Goal: Task Accomplishment & Management: Manage account settings

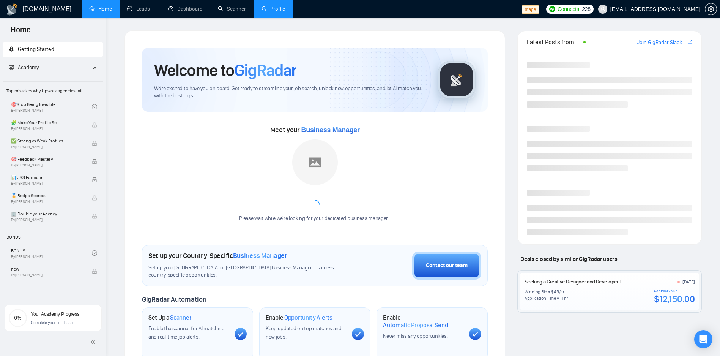
click at [266, 7] on link "Profile" at bounding box center [273, 9] width 24 height 6
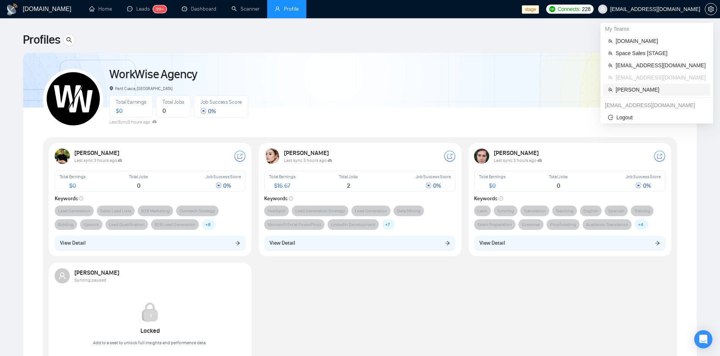
click at [624, 91] on span "[PERSON_NAME]" at bounding box center [660, 89] width 90 height 8
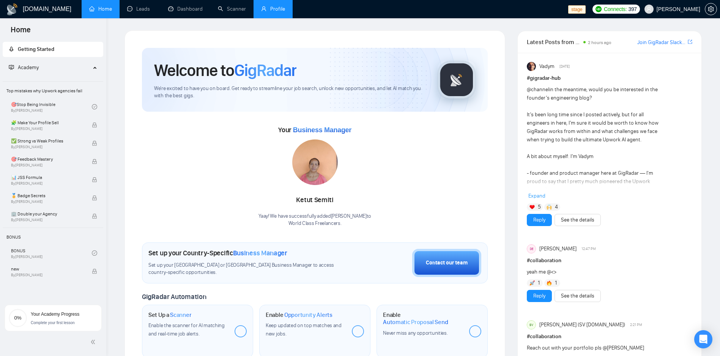
click at [281, 9] on link "Profile" at bounding box center [273, 9] width 24 height 6
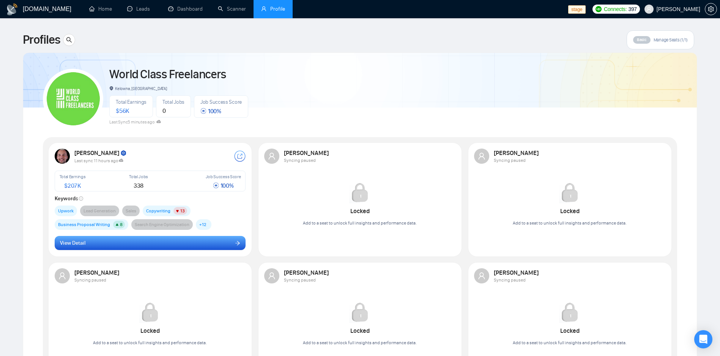
click at [118, 248] on button "View Detail" at bounding box center [150, 243] width 191 height 14
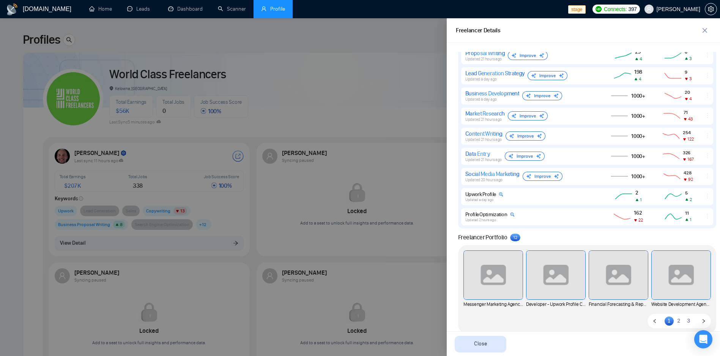
scroll to position [505, 0]
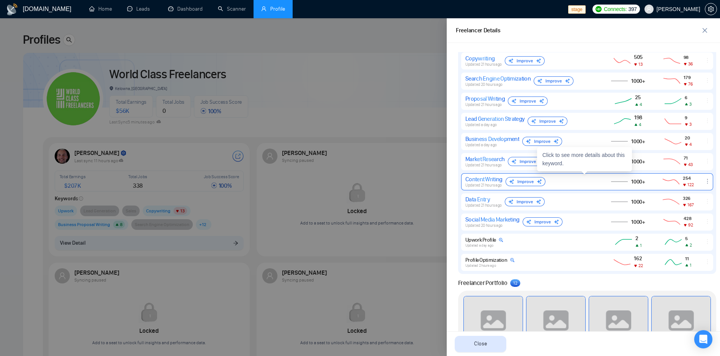
click at [488, 178] on div "Content Writing" at bounding box center [483, 178] width 37 height 7
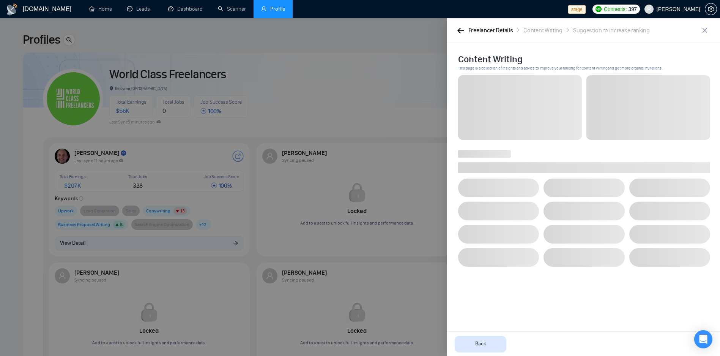
scroll to position [0, 0]
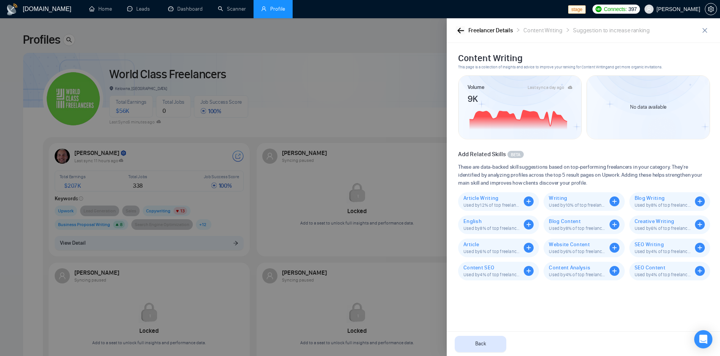
click at [461, 28] on icon "button" at bounding box center [460, 31] width 7 height 6
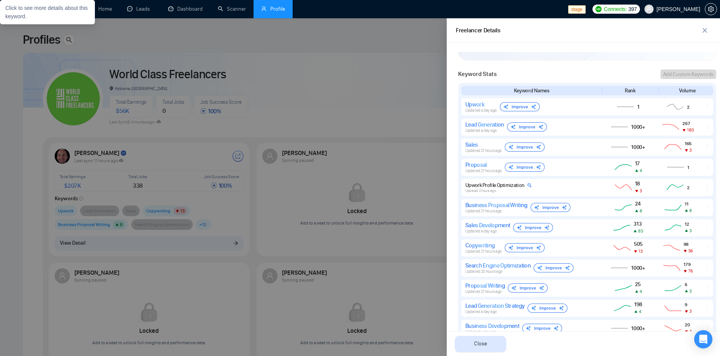
scroll to position [546, 0]
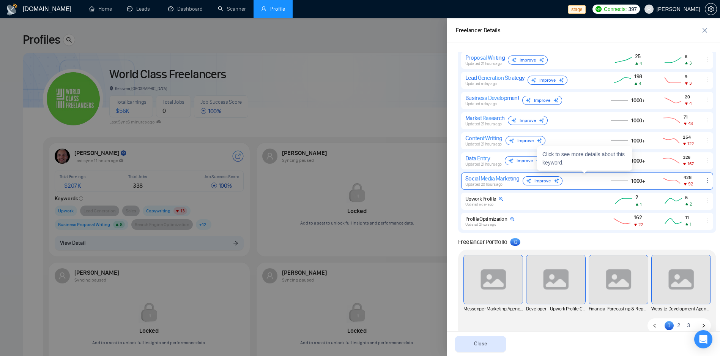
click at [490, 181] on div "Social Media Marketing" at bounding box center [492, 178] width 54 height 7
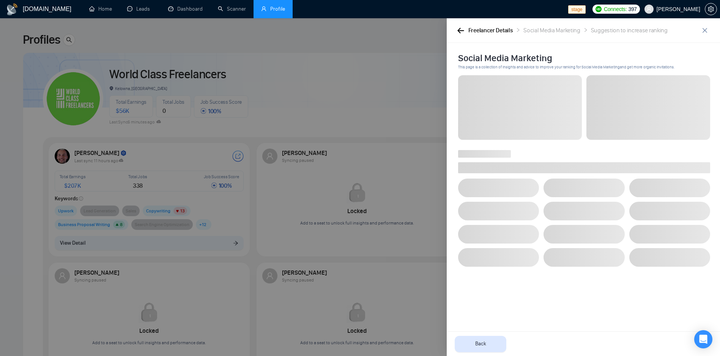
scroll to position [0, 0]
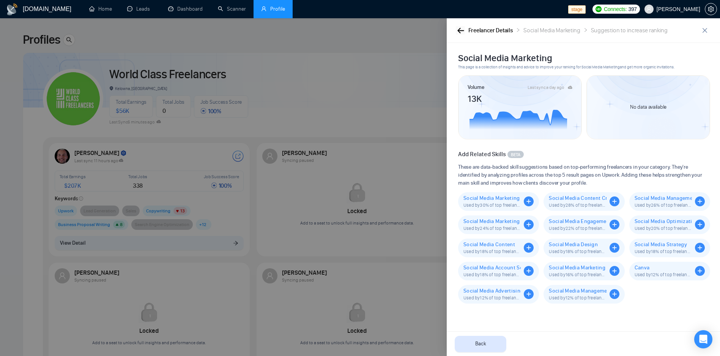
click at [460, 33] on button "button" at bounding box center [460, 30] width 9 height 8
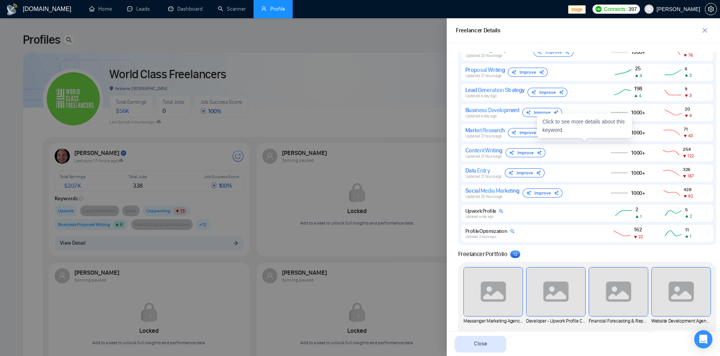
scroll to position [519, 0]
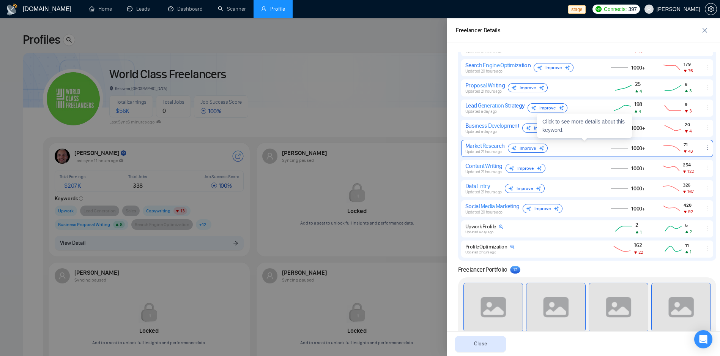
click at [493, 145] on div "Market Research" at bounding box center [484, 145] width 39 height 7
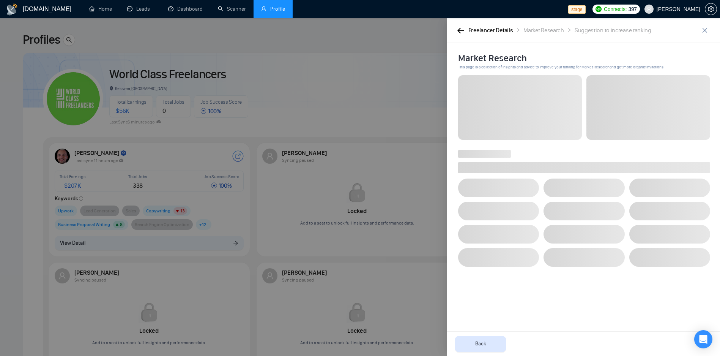
scroll to position [0, 0]
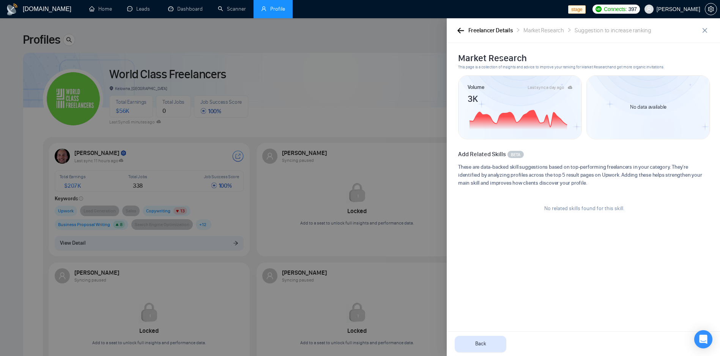
click at [455, 32] on div "Freelancer Details Market Research Suggestion to increase ranking" at bounding box center [583, 30] width 273 height 25
click at [460, 30] on icon "button" at bounding box center [460, 31] width 7 height 6
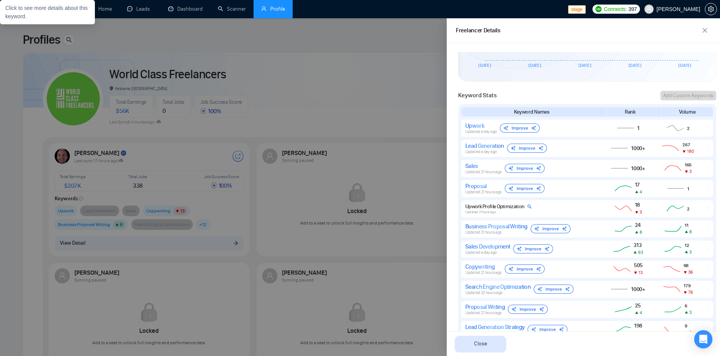
scroll to position [319, 0]
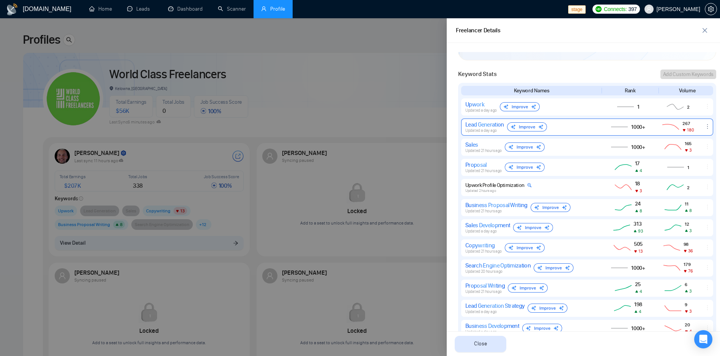
click at [487, 127] on div "Lead Generation" at bounding box center [484, 124] width 39 height 7
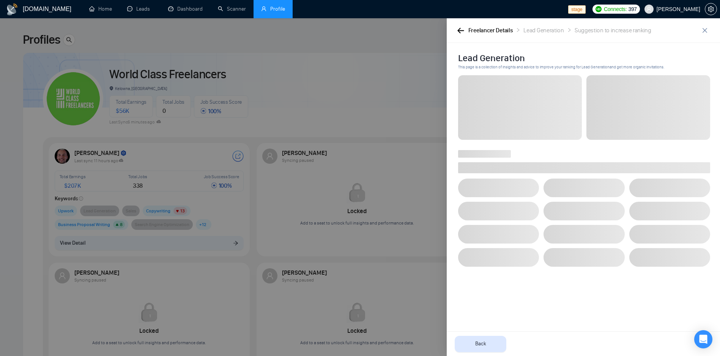
scroll to position [0, 0]
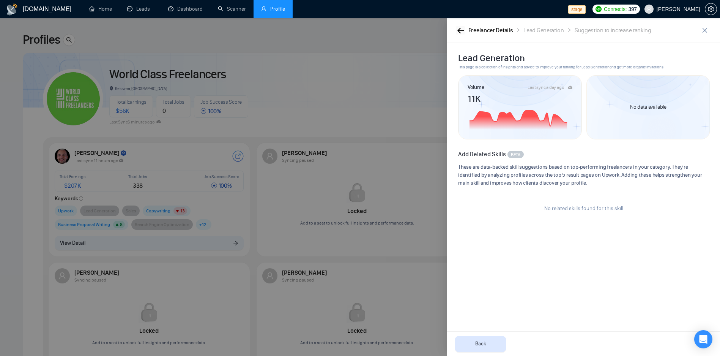
click at [464, 32] on icon "button" at bounding box center [460, 31] width 7 height 6
